Goal: Navigation & Orientation: Find specific page/section

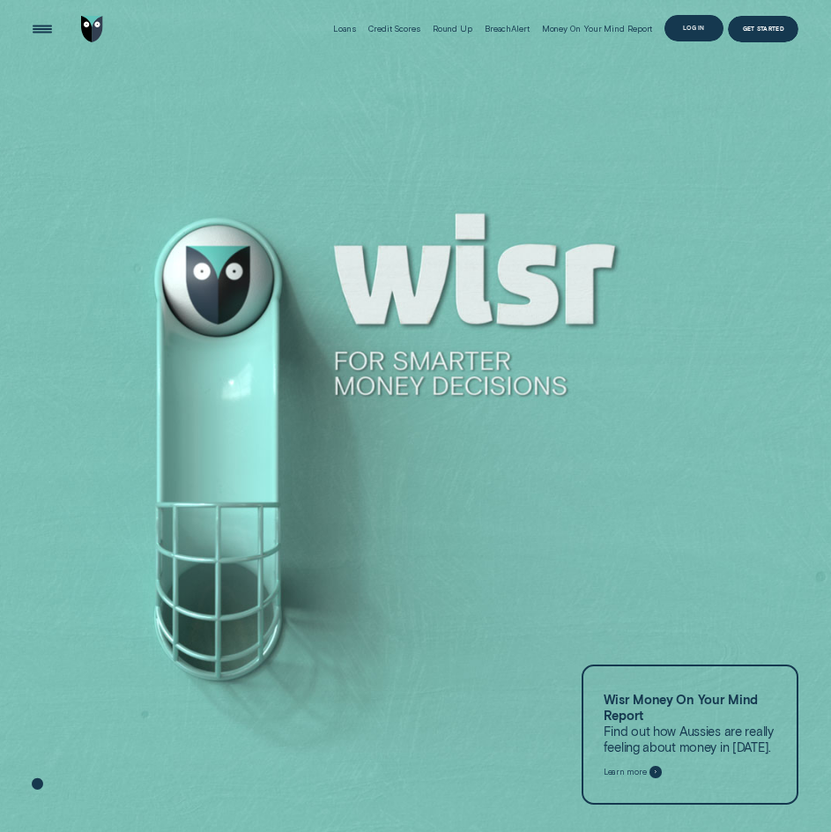
click at [697, 27] on div "Log in" at bounding box center [694, 28] width 22 height 5
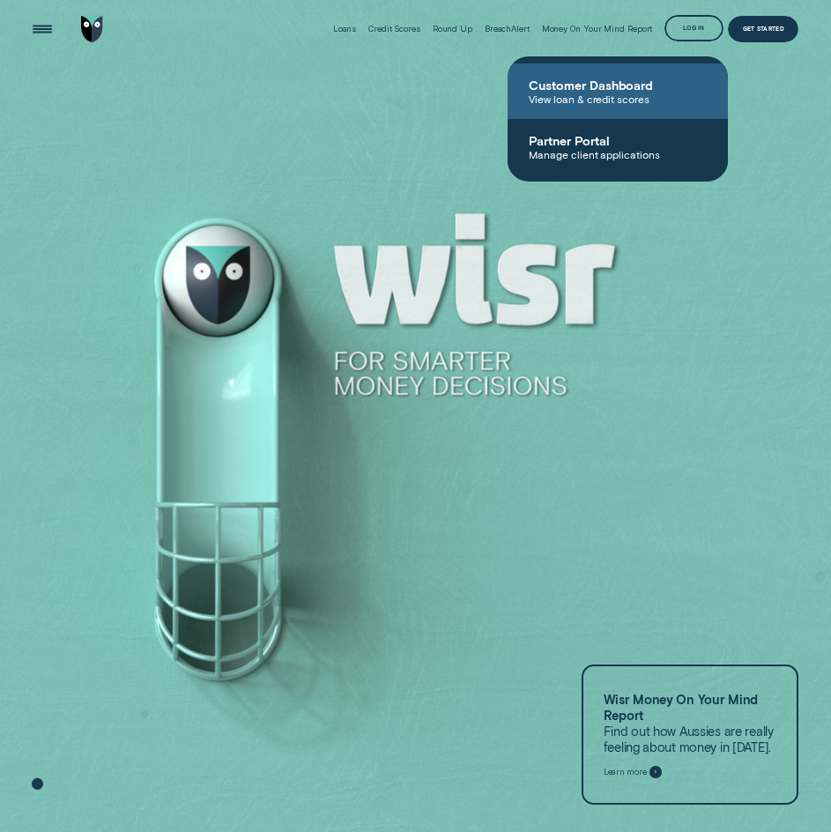
click at [590, 94] on span "View loan & credit scores" at bounding box center [618, 98] width 178 height 12
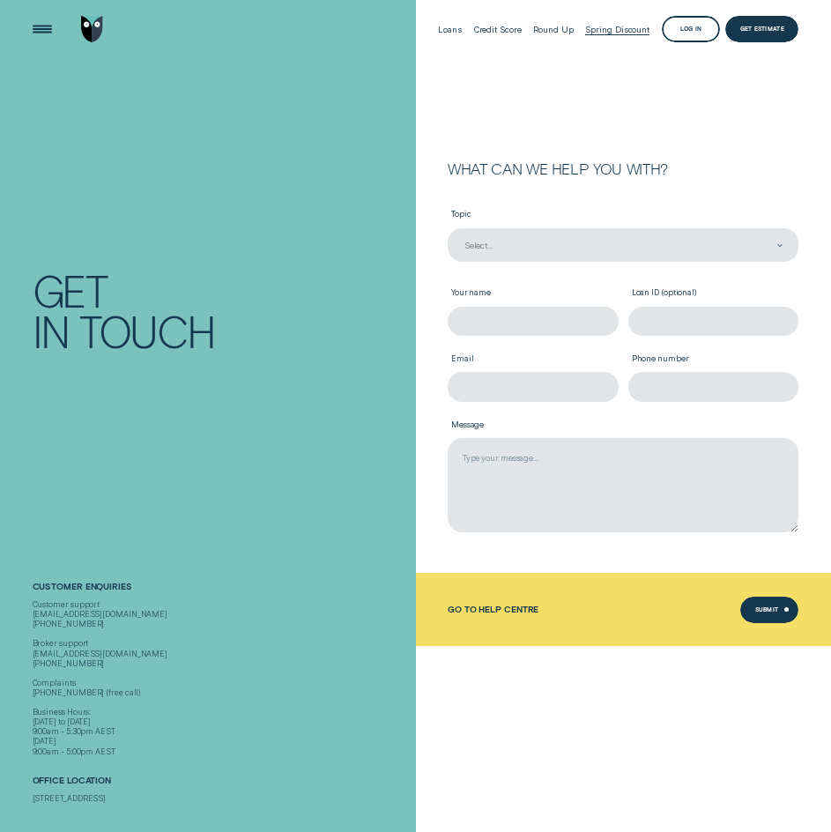
click at [618, 33] on div "Spring Discount" at bounding box center [617, 30] width 64 height 10
click at [461, 32] on div "Loans" at bounding box center [450, 30] width 24 height 10
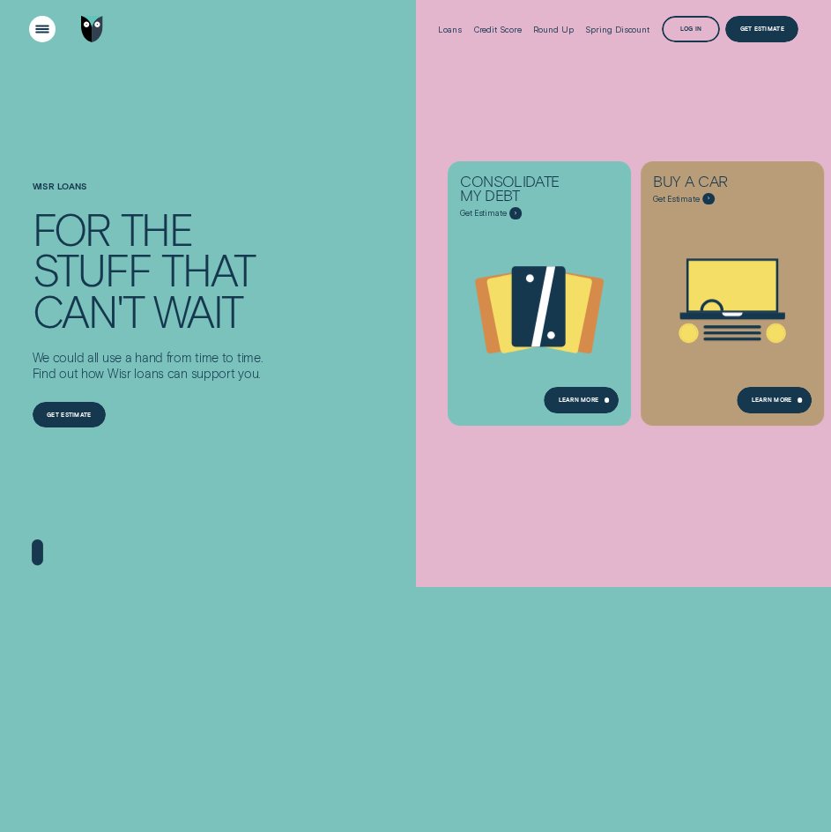
click at [38, 21] on div "Open Menu" at bounding box center [42, 29] width 37 height 37
